Goal: Information Seeking & Learning: Learn about a topic

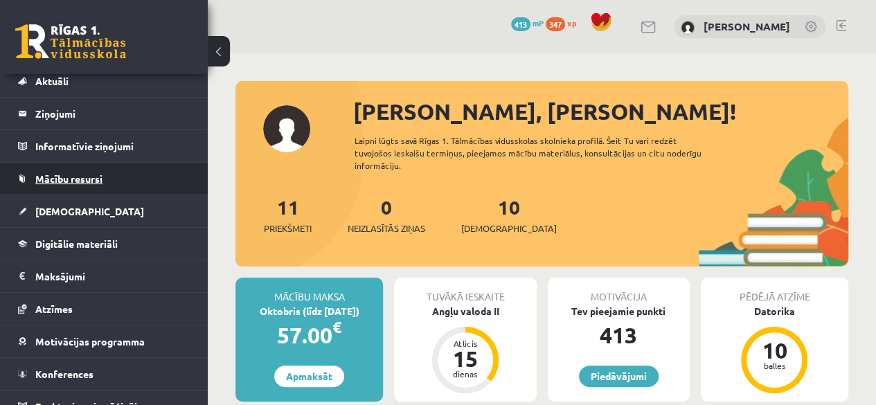
scroll to position [55, 0]
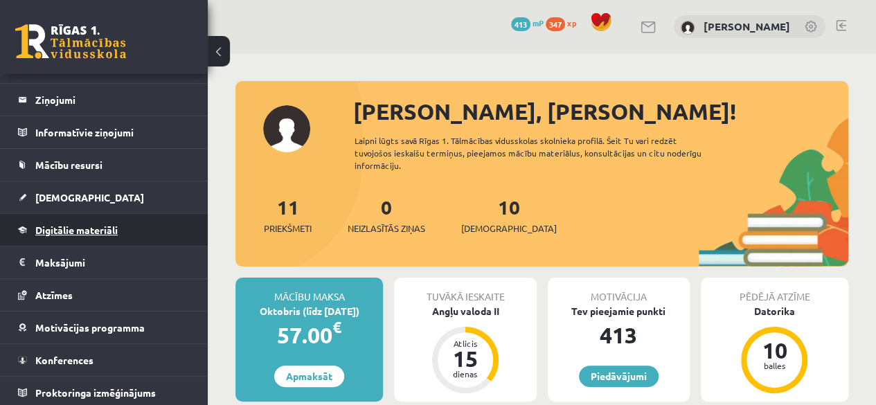
click at [76, 224] on span "Digitālie materiāli" at bounding box center [76, 230] width 82 height 12
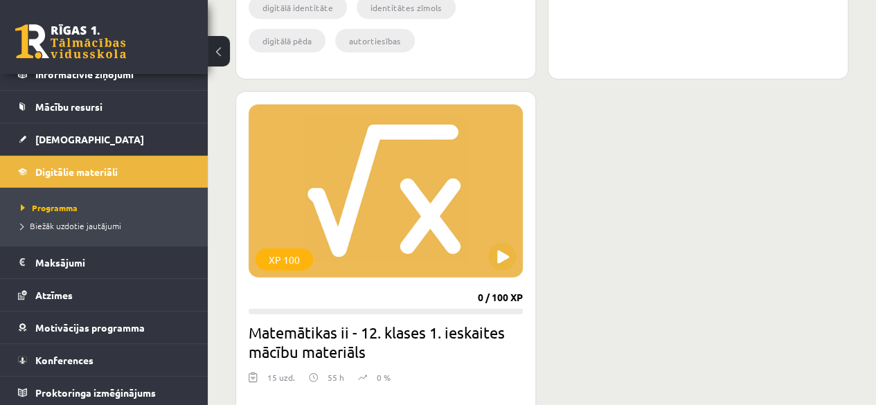
scroll to position [1663, 0]
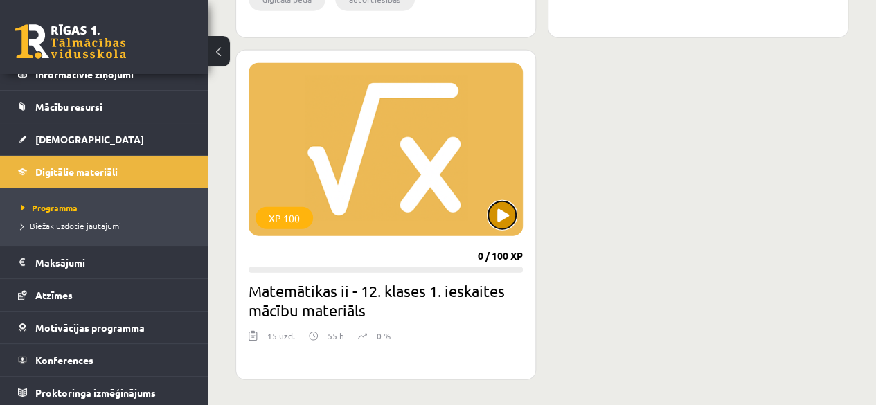
click at [496, 217] on button at bounding box center [502, 216] width 28 height 28
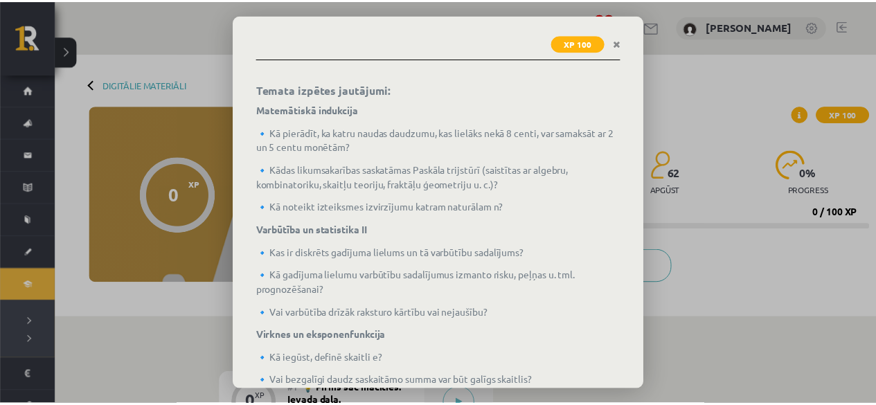
scroll to position [460, 0]
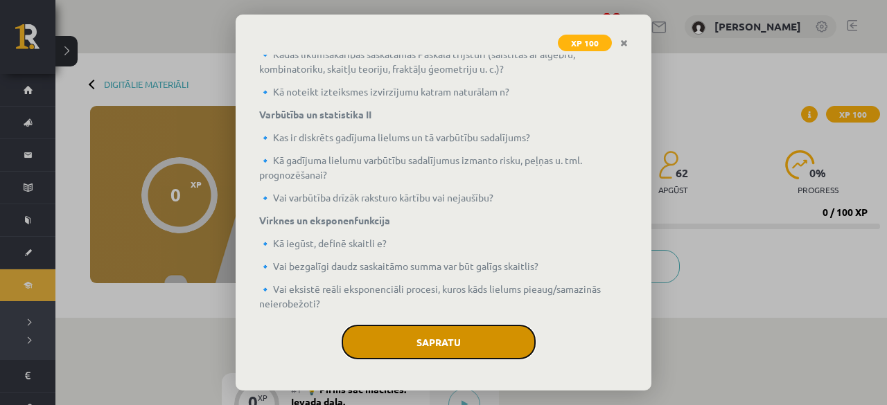
click at [436, 331] on button "Sapratu" at bounding box center [439, 342] width 194 height 35
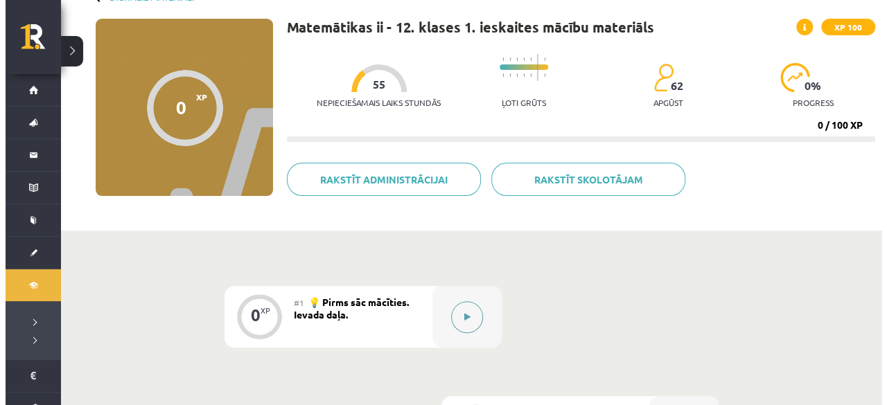
scroll to position [86, 0]
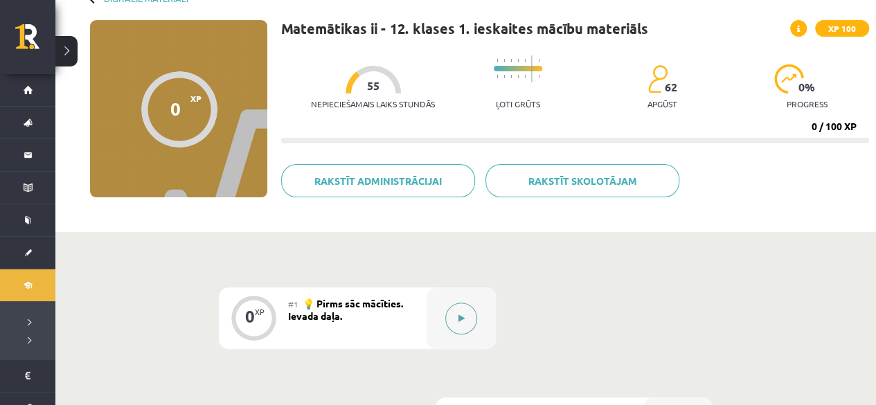
click at [463, 306] on button at bounding box center [462, 319] width 32 height 32
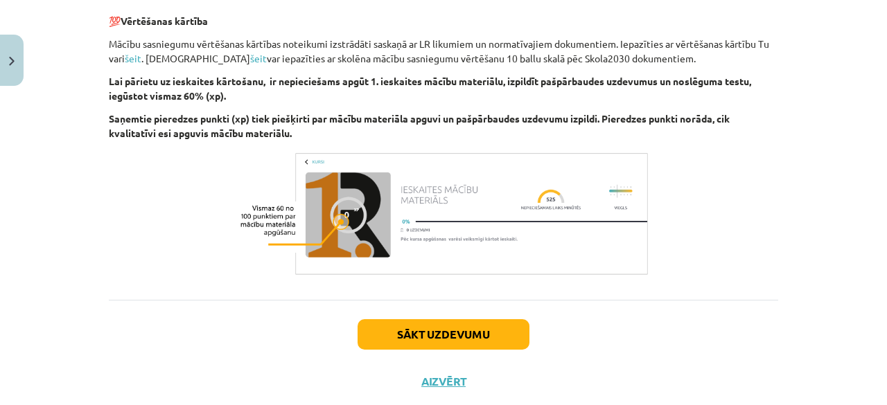
scroll to position [831, 0]
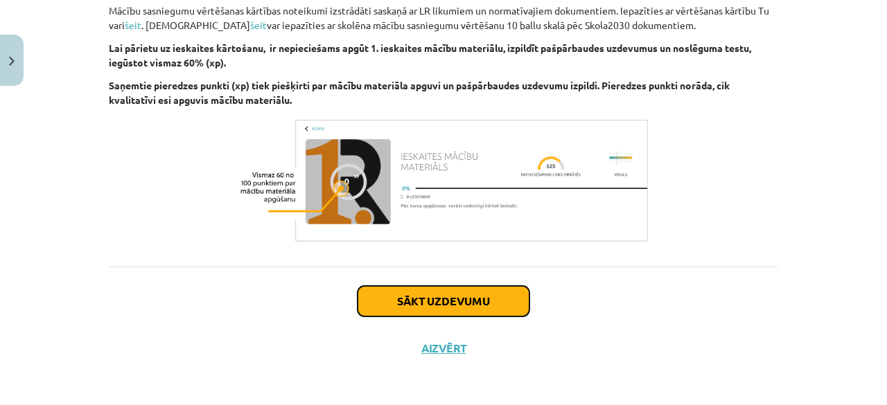
click at [483, 312] on button "Sākt uzdevumu" at bounding box center [444, 301] width 172 height 30
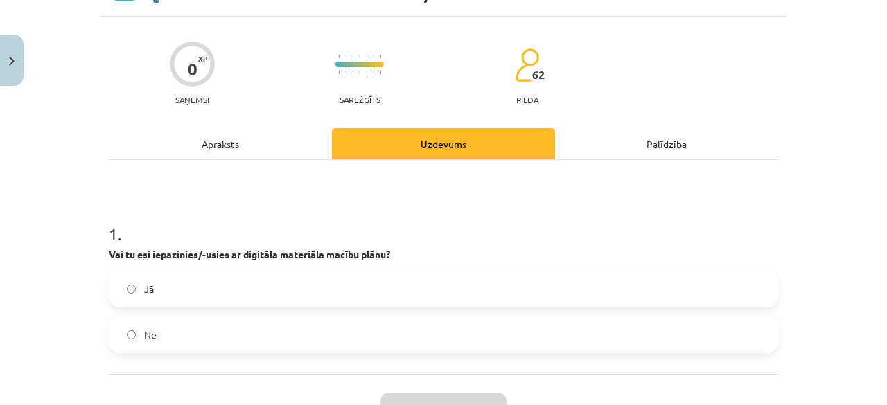
scroll to position [104, 0]
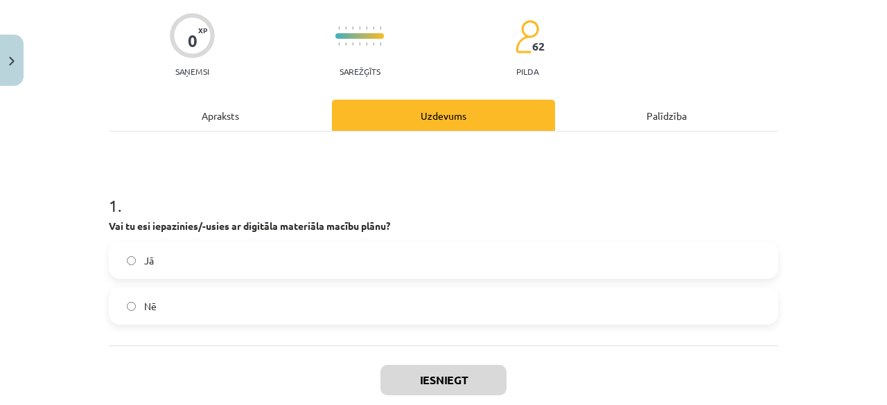
click at [167, 271] on label "Jā" at bounding box center [443, 260] width 667 height 35
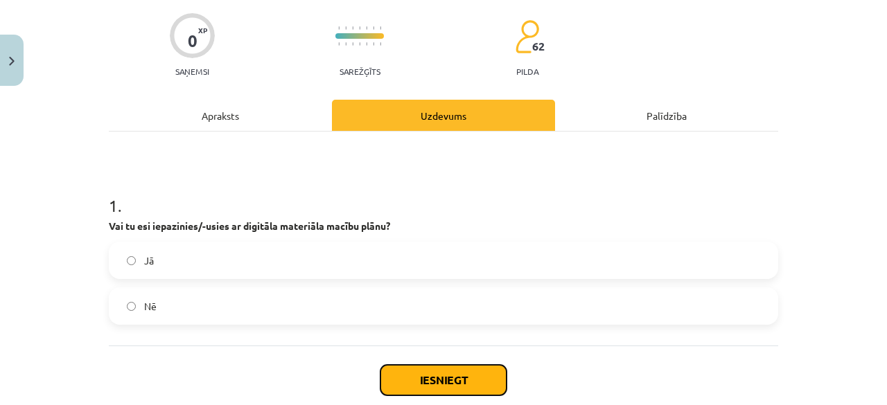
click at [412, 376] on button "Iesniegt" at bounding box center [443, 380] width 126 height 30
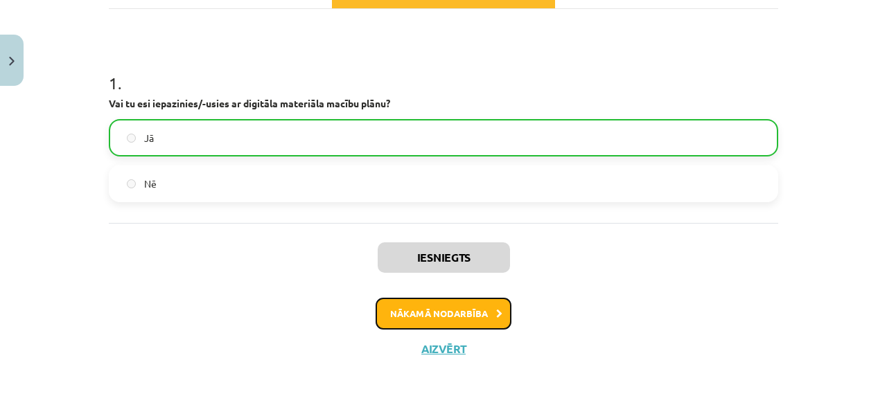
click at [483, 308] on button "Nākamā nodarbība" at bounding box center [444, 314] width 136 height 32
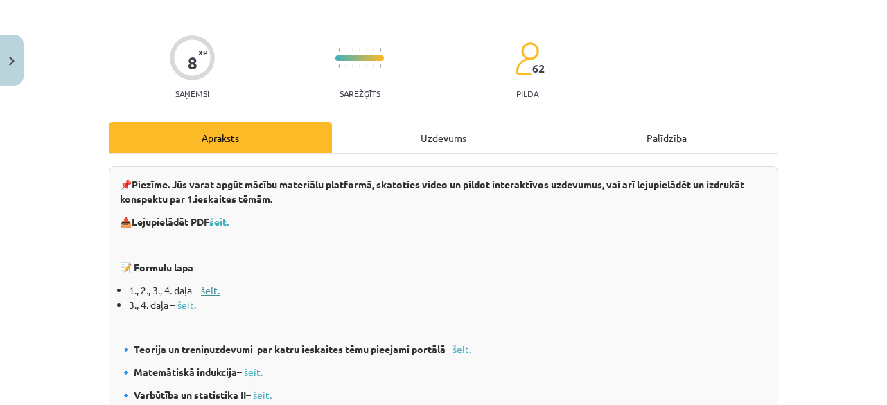
click at [207, 289] on link "šeit." at bounding box center [210, 290] width 19 height 12
click at [186, 303] on link "šeit." at bounding box center [186, 305] width 19 height 12
click at [183, 309] on link "šeit." at bounding box center [186, 305] width 19 height 12
click at [705, 66] on div "8 XP Saņemsi Sarežģīts 62 pilda" at bounding box center [443, 62] width 669 height 71
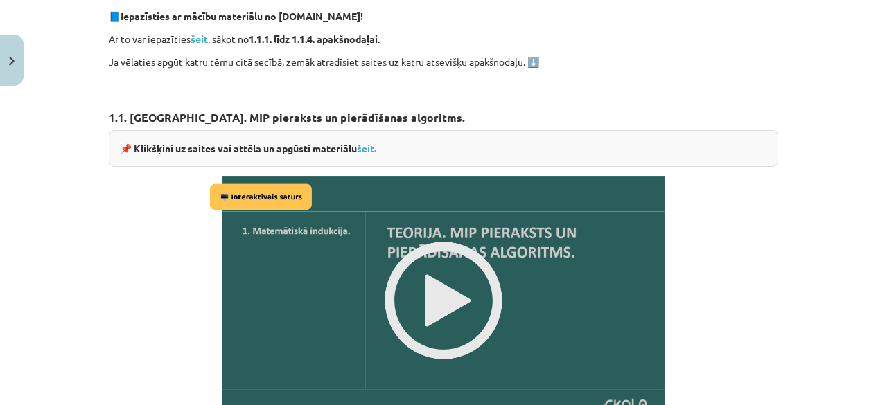
scroll to position [797, 0]
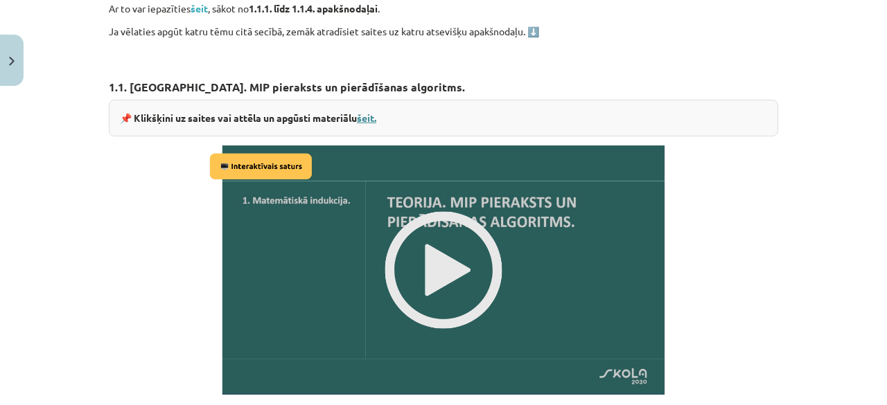
click at [362, 113] on link "šeit." at bounding box center [366, 118] width 19 height 12
